Goal: Find specific page/section: Find specific page/section

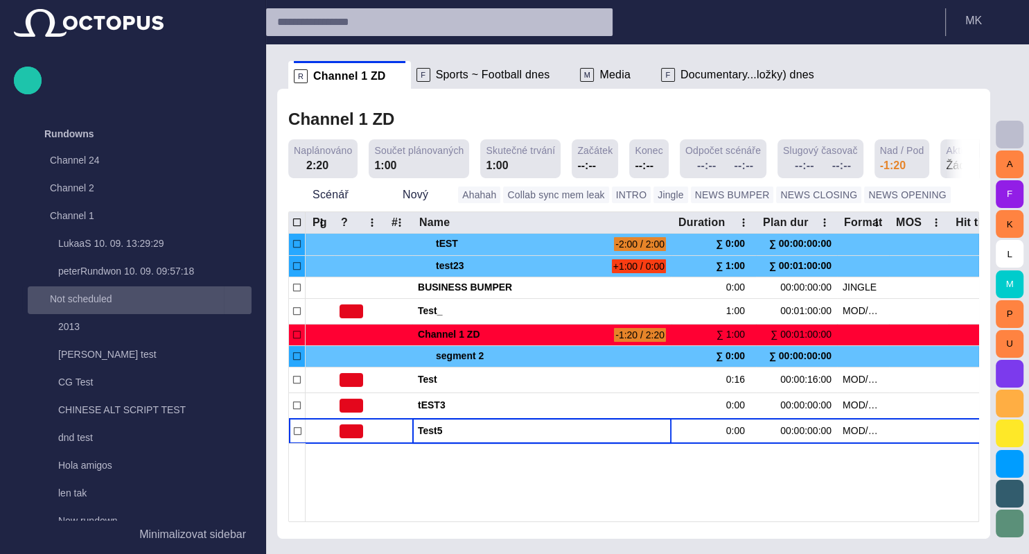
click at [242, 302] on span "main menu" at bounding box center [237, 300] width 11 height 11
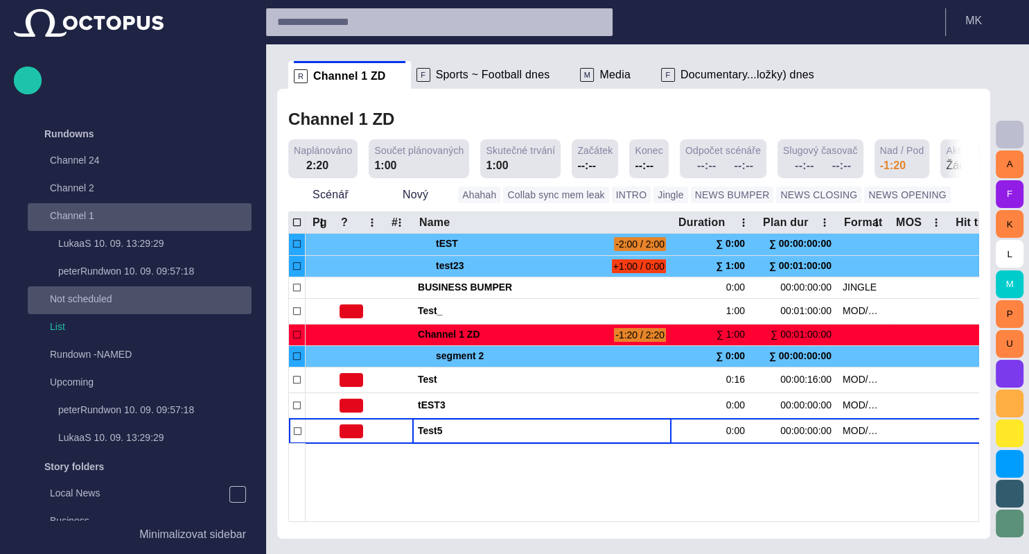
click at [241, 220] on span "main menu" at bounding box center [237, 216] width 11 height 11
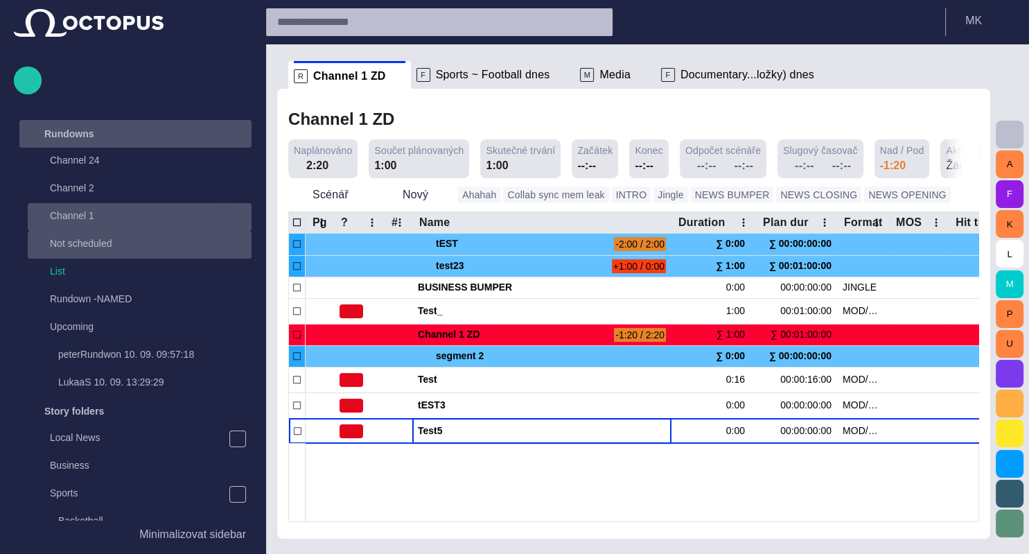
click at [240, 141] on div "main menu" at bounding box center [238, 134] width 28 height 28
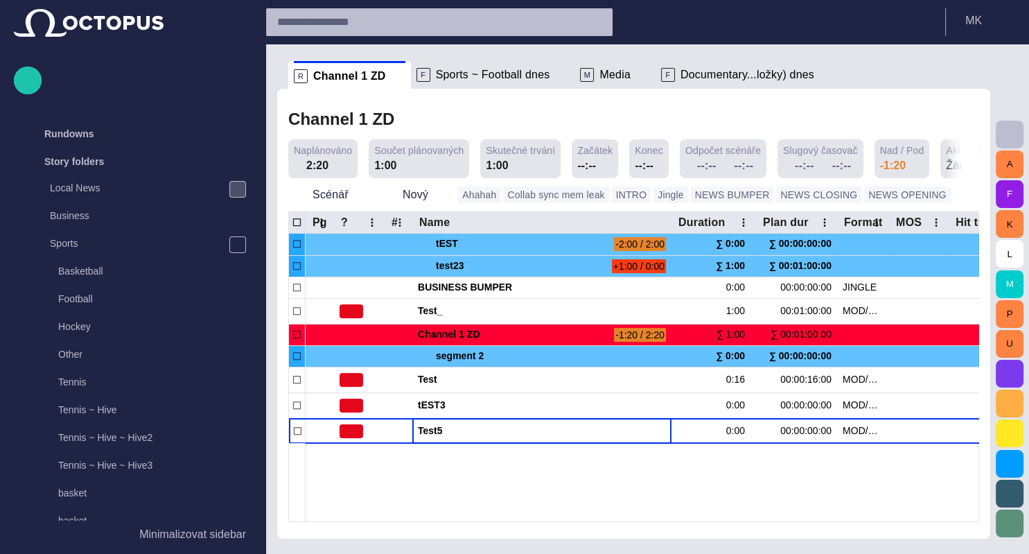
click at [238, 192] on span "main menu" at bounding box center [237, 189] width 11 height 11
click at [233, 193] on span "main menu" at bounding box center [237, 189] width 11 height 11
click at [241, 240] on span "main menu" at bounding box center [237, 244] width 11 height 11
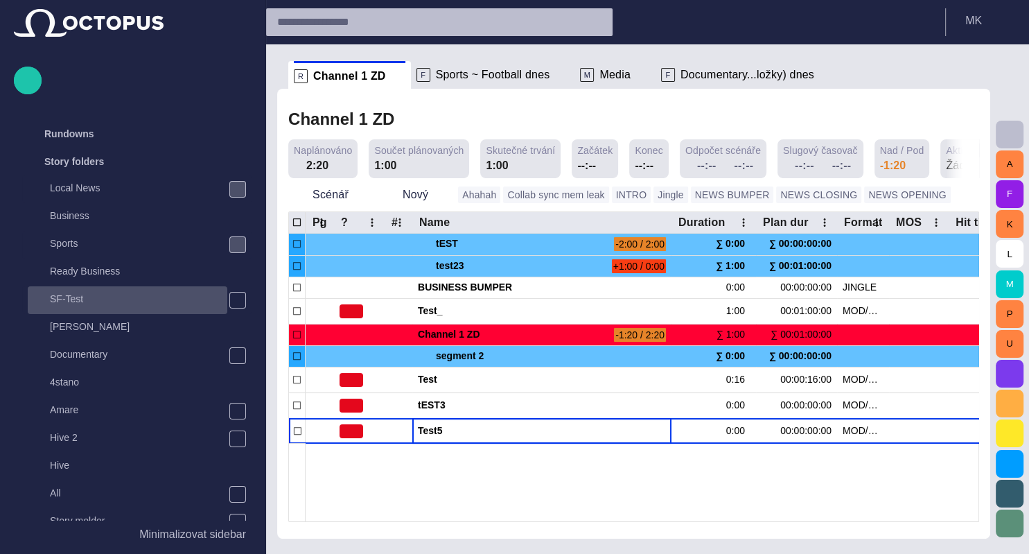
click at [85, 297] on p "SF-Test" at bounding box center [138, 299] width 177 height 14
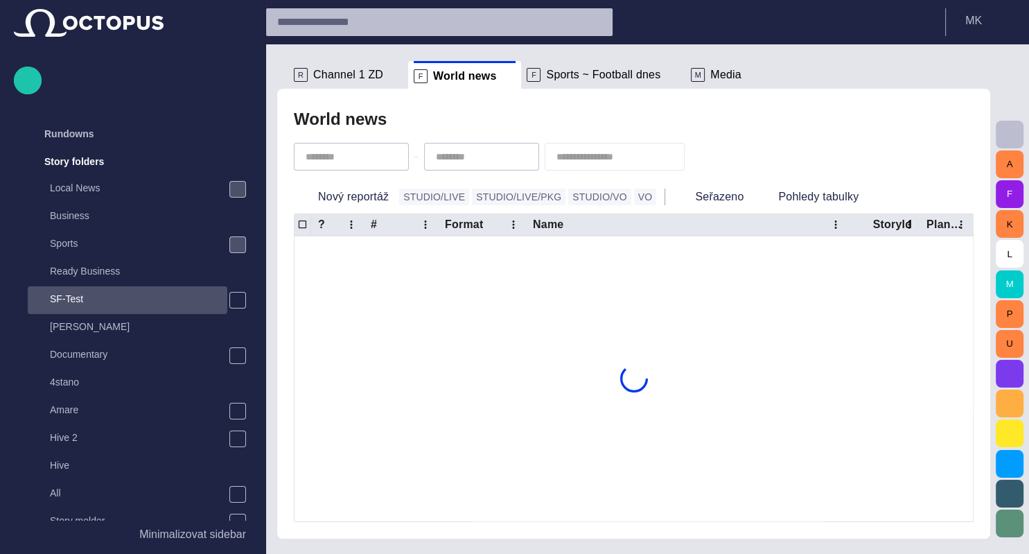
scroll to position [28, 0]
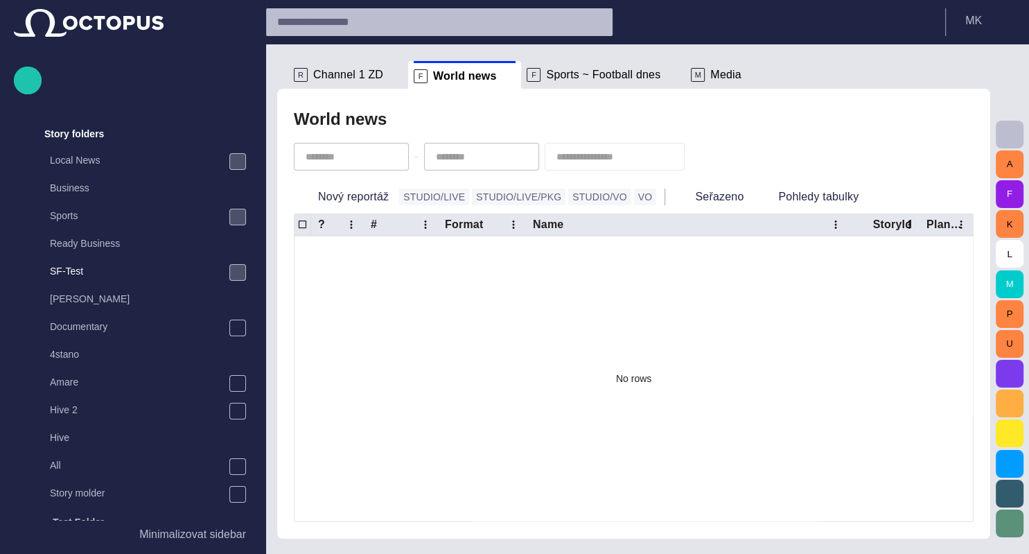
click at [238, 273] on span "main menu" at bounding box center [237, 272] width 11 height 11
click at [105, 265] on p "SF-Test" at bounding box center [138, 271] width 177 height 14
click at [239, 276] on span "main menu" at bounding box center [237, 272] width 11 height 11
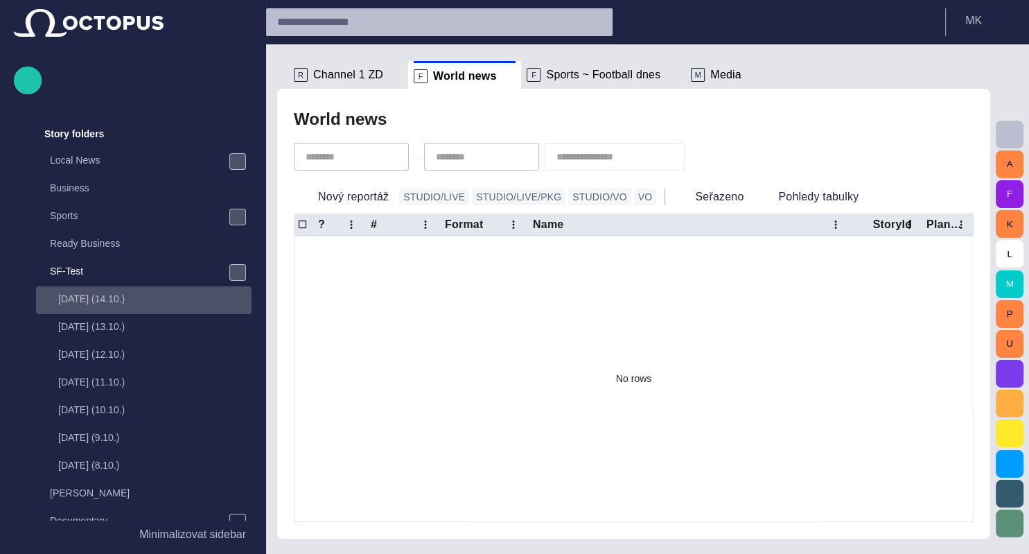
click at [112, 306] on div "[DATE] (14.10.)" at bounding box center [145, 298] width 213 height 19
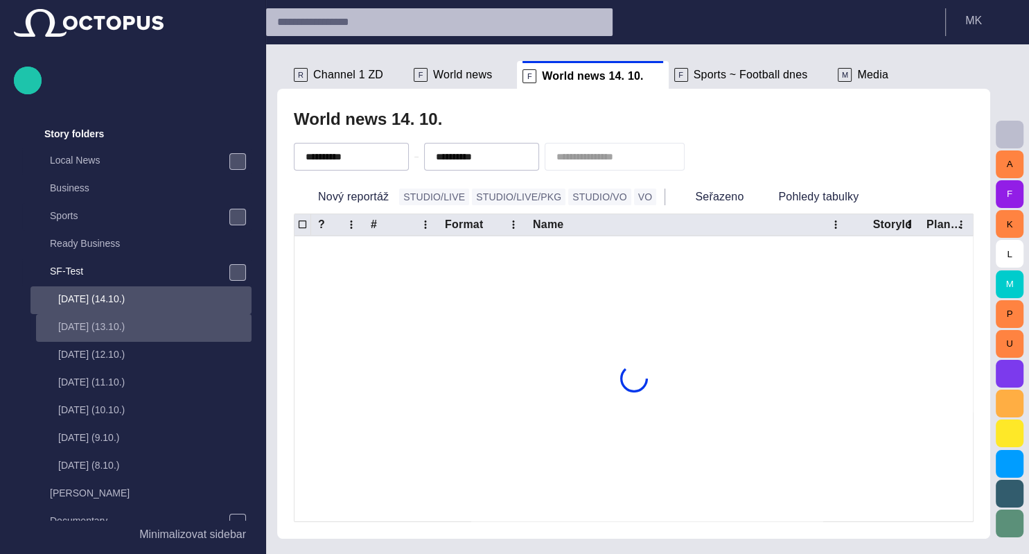
click at [93, 331] on div "[DATE] (14.10.) [DATE] (13.10.) [DATE] (12.10.) [DATE] (11.10.) [DATE] (10.10.)…" at bounding box center [140, 383] width 221 height 194
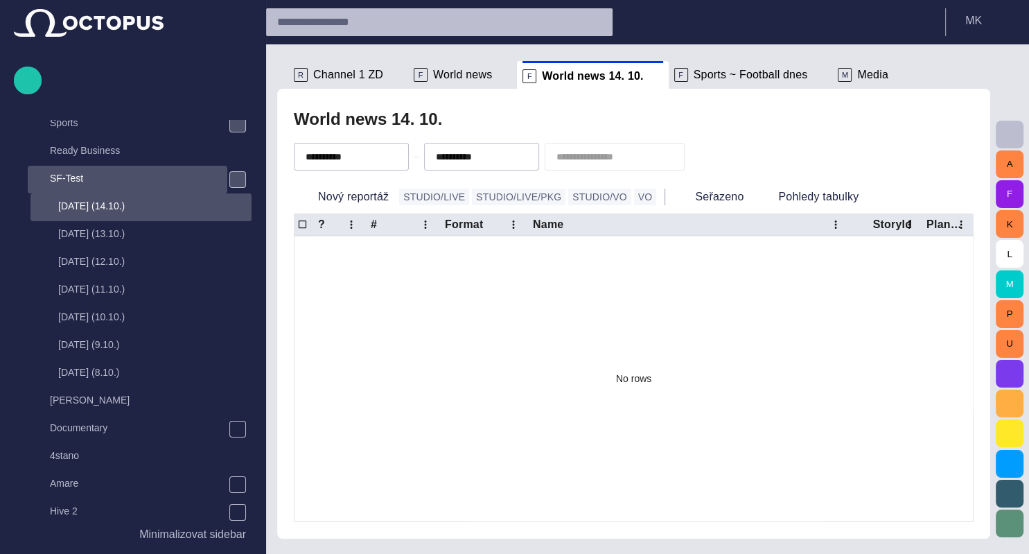
click at [91, 177] on p "SF-Test" at bounding box center [138, 178] width 177 height 14
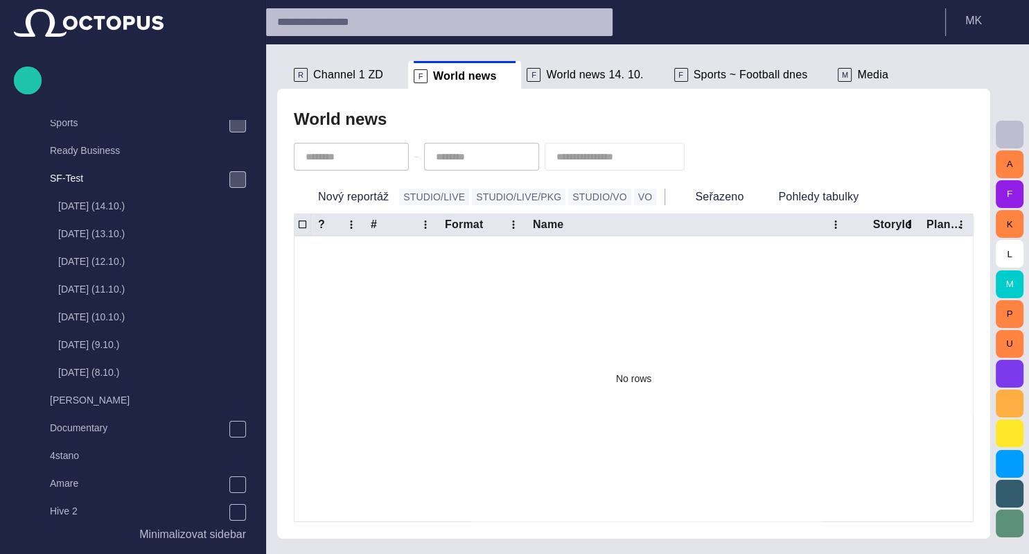
click at [238, 184] on span "main menu" at bounding box center [237, 179] width 11 height 11
